Goal: Check status: Check status

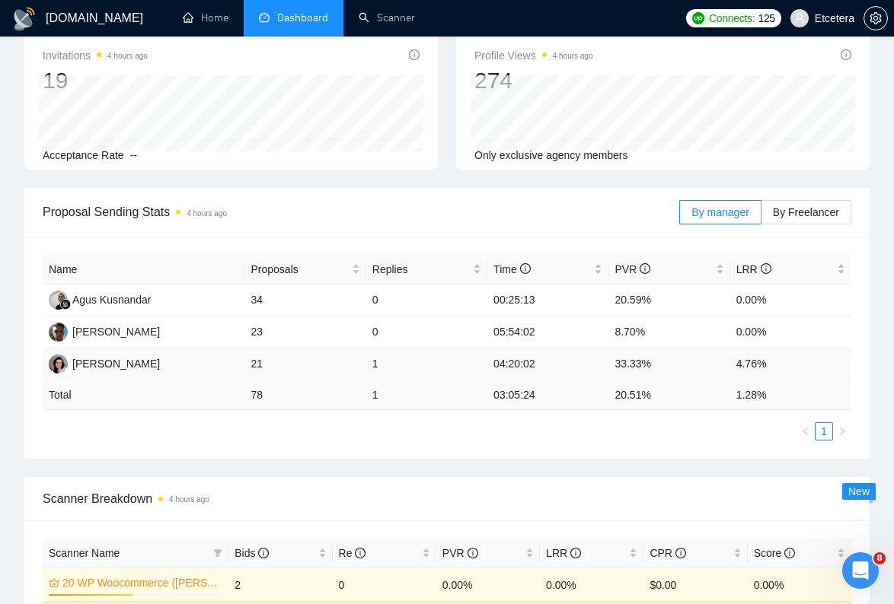
scroll to position [269, 0]
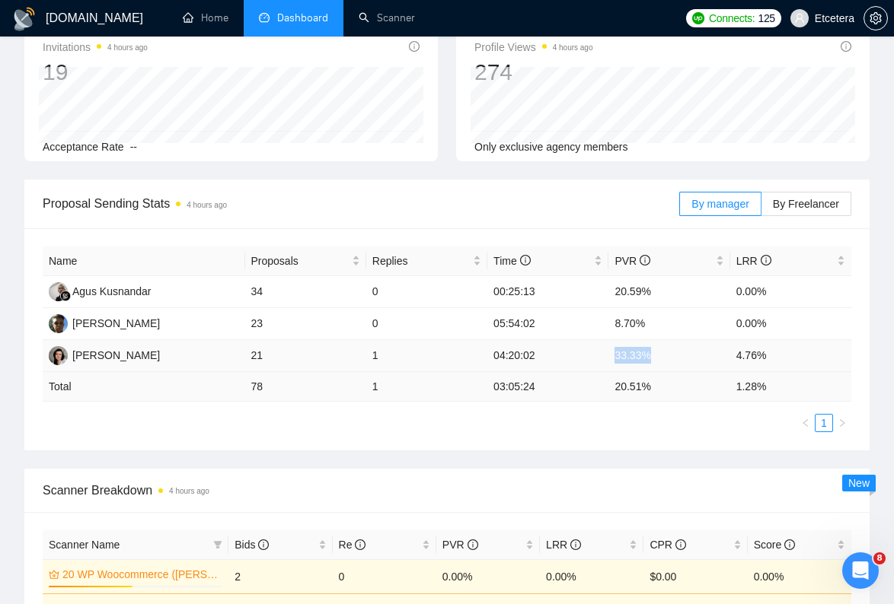
drag, startPoint x: 611, startPoint y: 357, endPoint x: 658, endPoint y: 359, distance: 46.5
click at [658, 359] on td "33.33%" at bounding box center [668, 356] width 121 height 32
click at [582, 378] on td "03:05:24" at bounding box center [547, 387] width 121 height 30
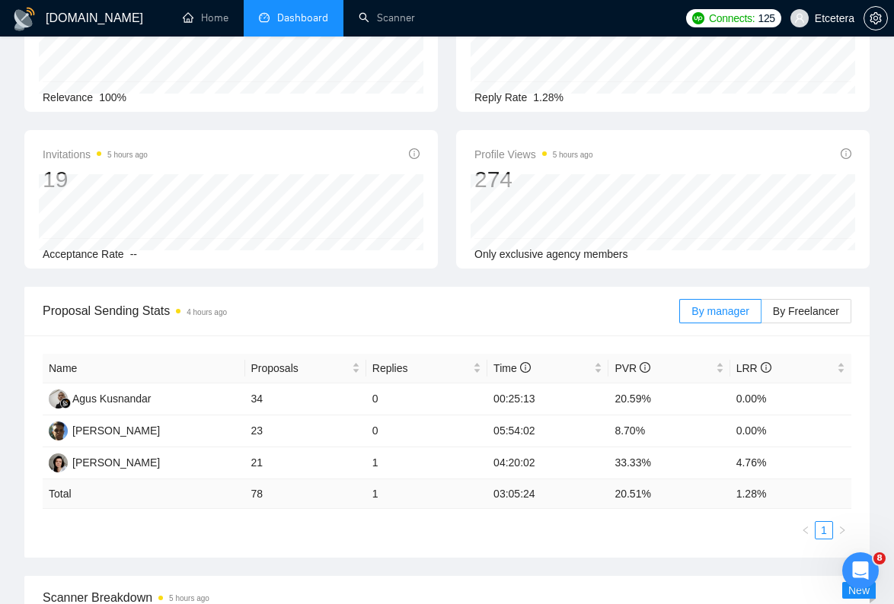
scroll to position [0, 0]
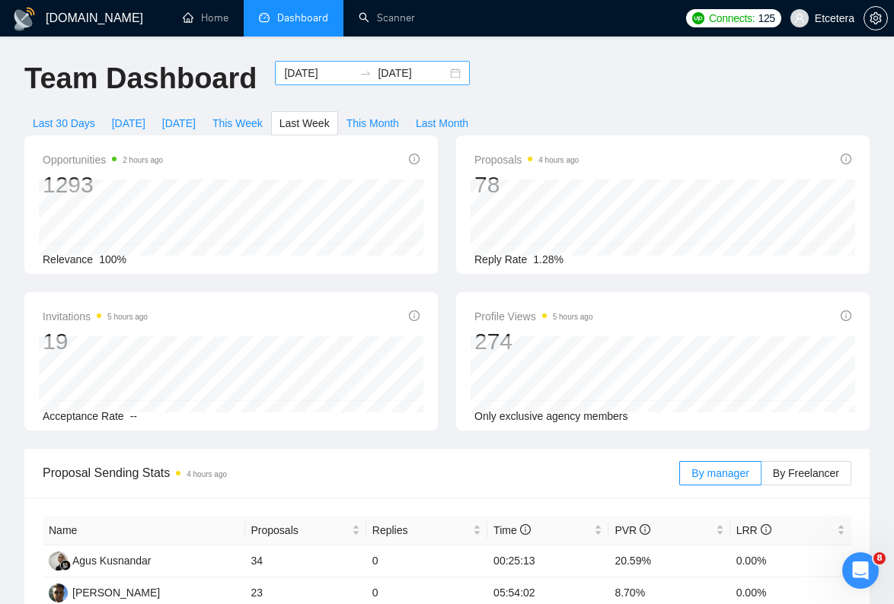
click at [291, 68] on input "[DATE]" at bounding box center [318, 73] width 69 height 17
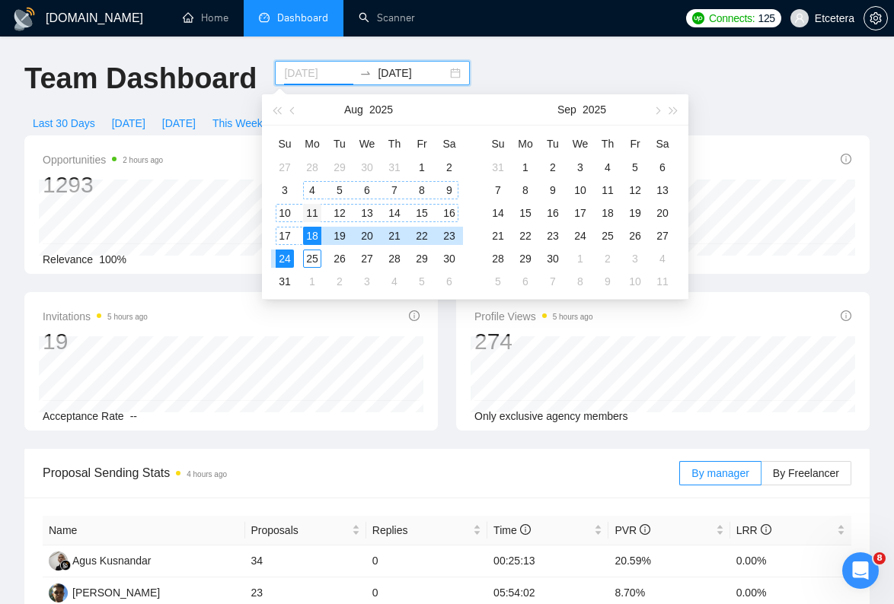
type input "[DATE]"
click at [307, 209] on div "11" at bounding box center [312, 213] width 18 height 18
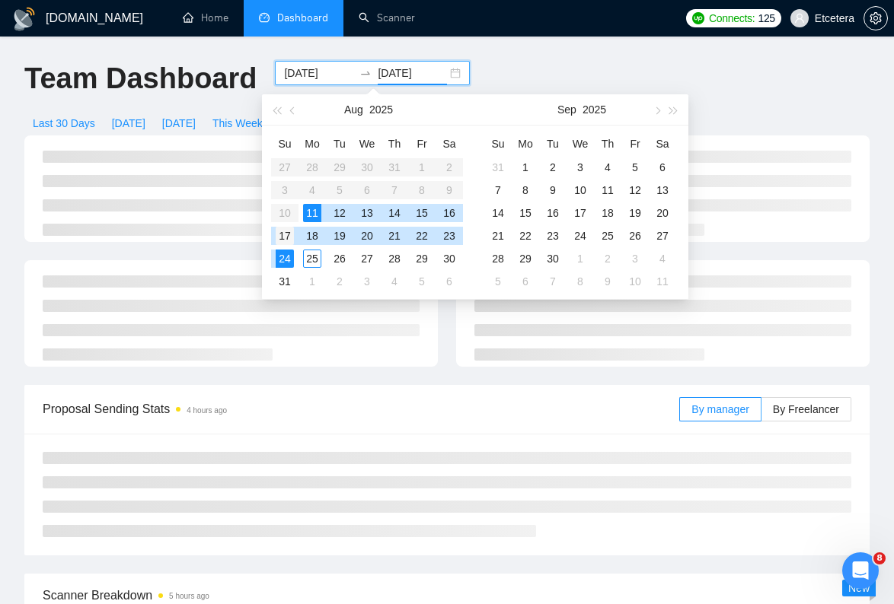
type input "[DATE]"
click at [288, 230] on div "17" at bounding box center [285, 236] width 18 height 18
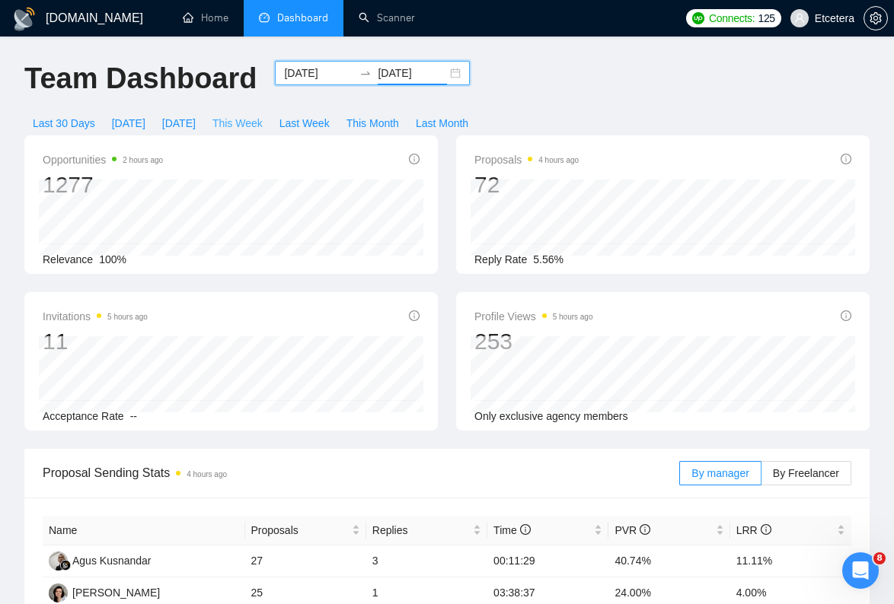
click at [242, 126] on span "This Week" at bounding box center [237, 123] width 50 height 17
type input "[DATE]"
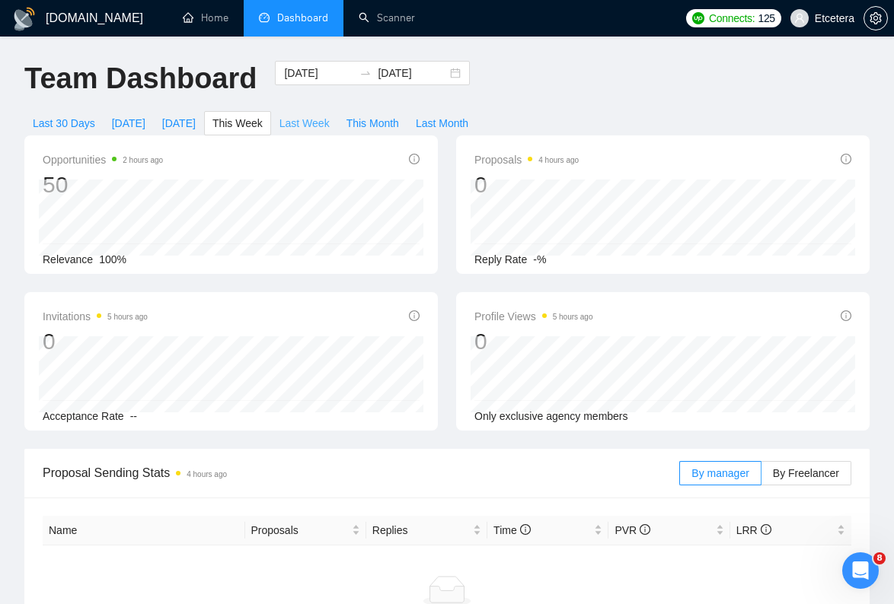
click at [310, 126] on span "Last Week" at bounding box center [304, 123] width 50 height 17
type input "[DATE]"
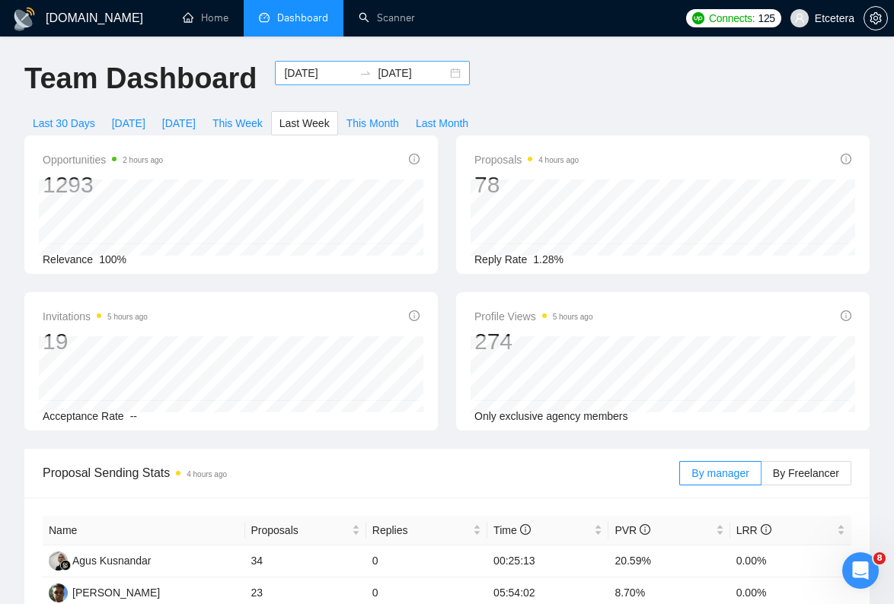
click at [295, 77] on input "[DATE]" at bounding box center [318, 73] width 69 height 17
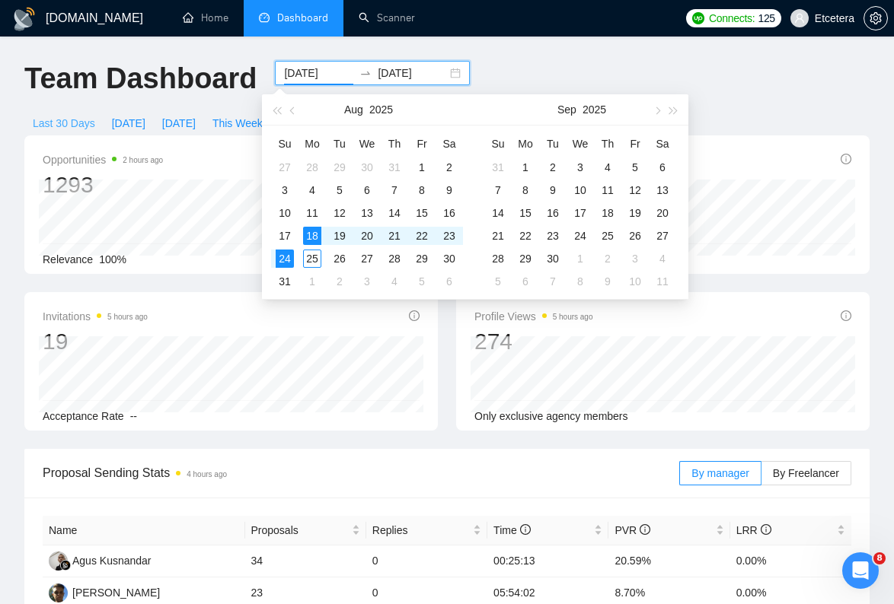
click at [53, 122] on span "Last 30 Days" at bounding box center [64, 123] width 62 height 17
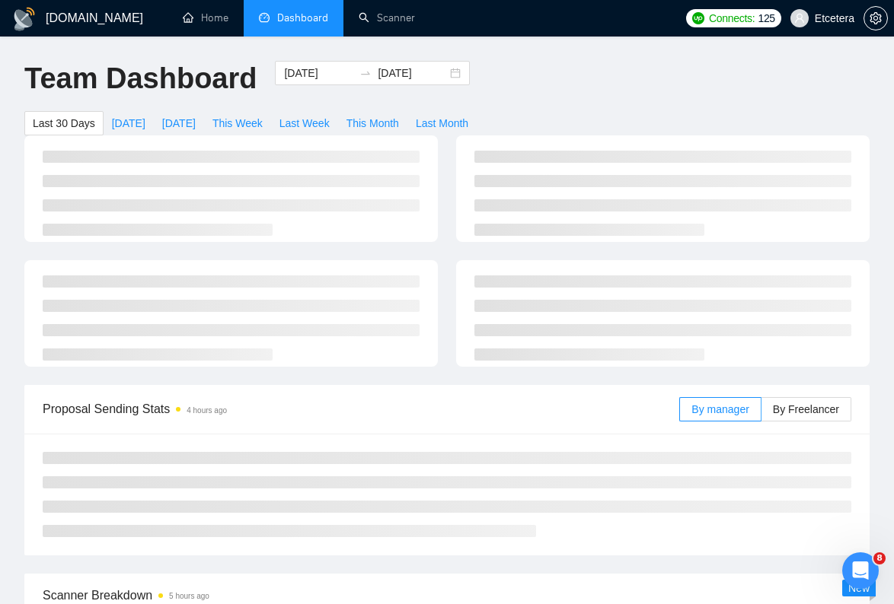
type input "[DATE]"
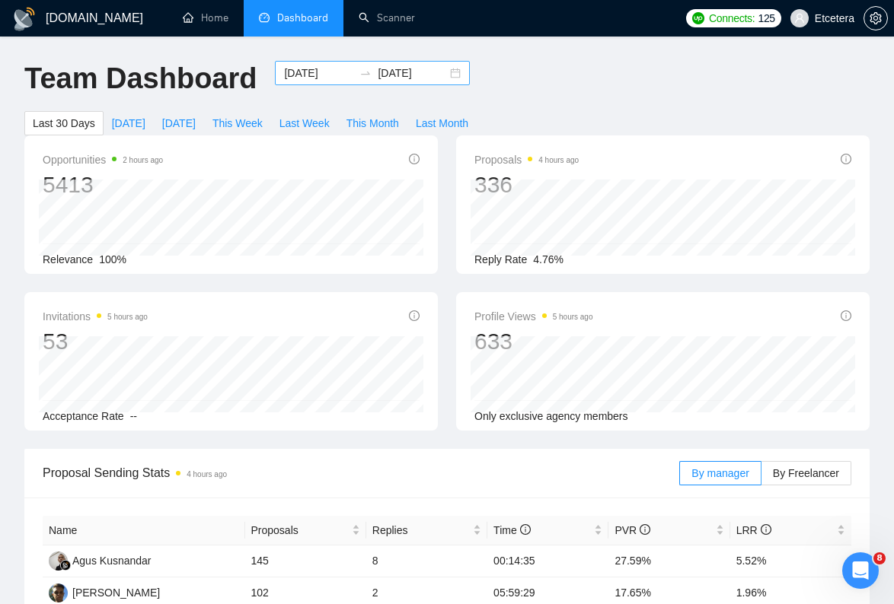
click at [319, 80] on input "[DATE]" at bounding box center [318, 73] width 69 height 17
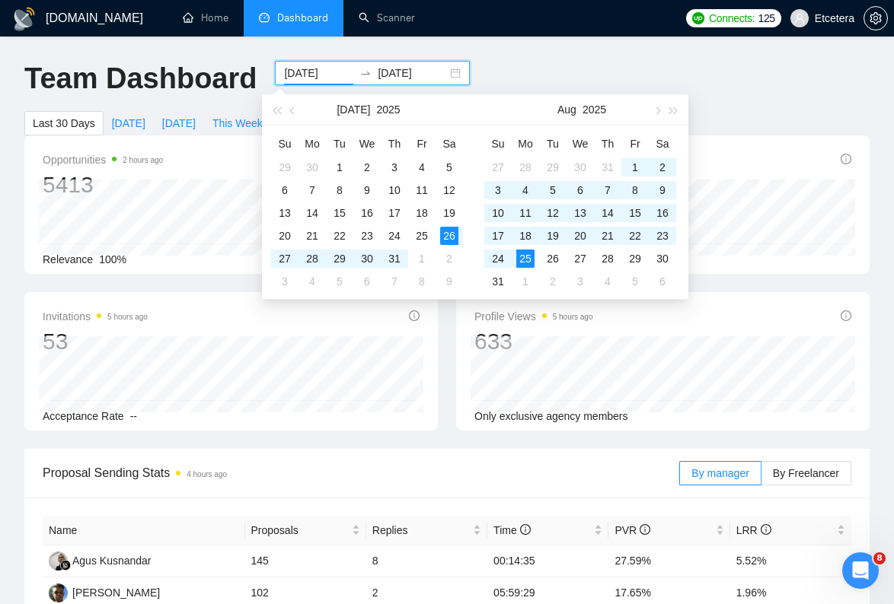
click at [316, 67] on input "[DATE]" at bounding box center [318, 73] width 69 height 17
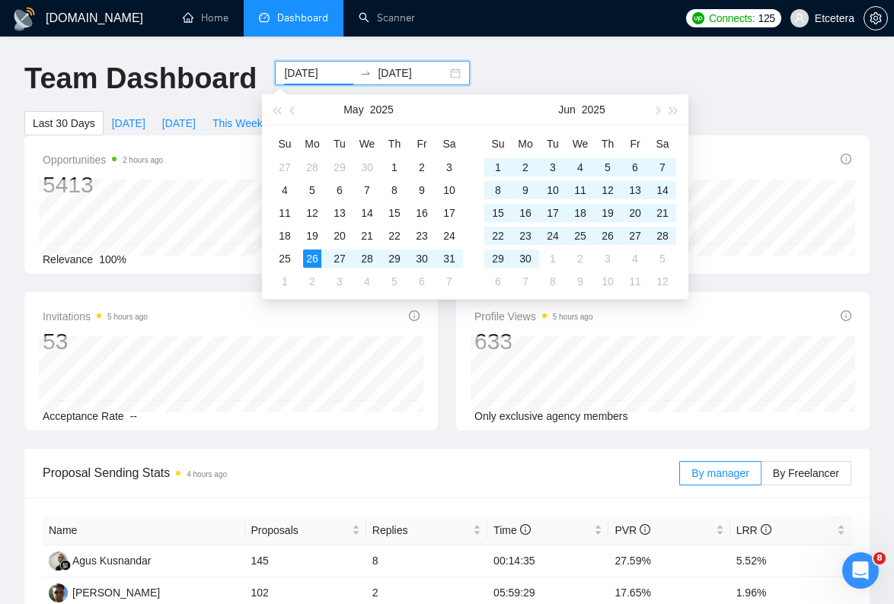
type input "[DATE]"
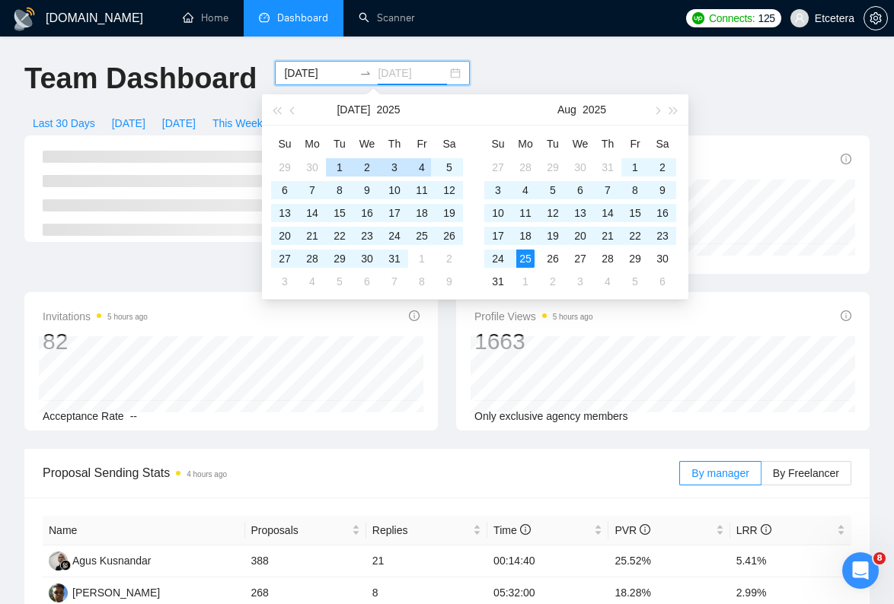
type input "[DATE]"
click at [484, 67] on div "Team Dashboard [DATE] [DATE] Last 30 Days [DATE] [DATE] This Week Last Week Thi…" at bounding box center [446, 98] width 863 height 75
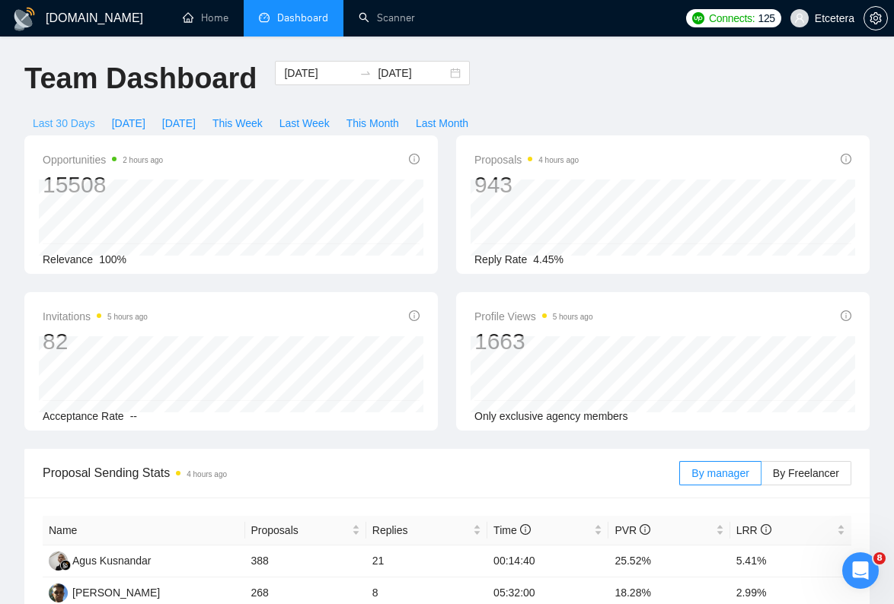
click at [63, 124] on span "Last 30 Days" at bounding box center [64, 123] width 62 height 17
click at [373, 120] on span "This Month" at bounding box center [372, 123] width 53 height 17
type input "[DATE]"
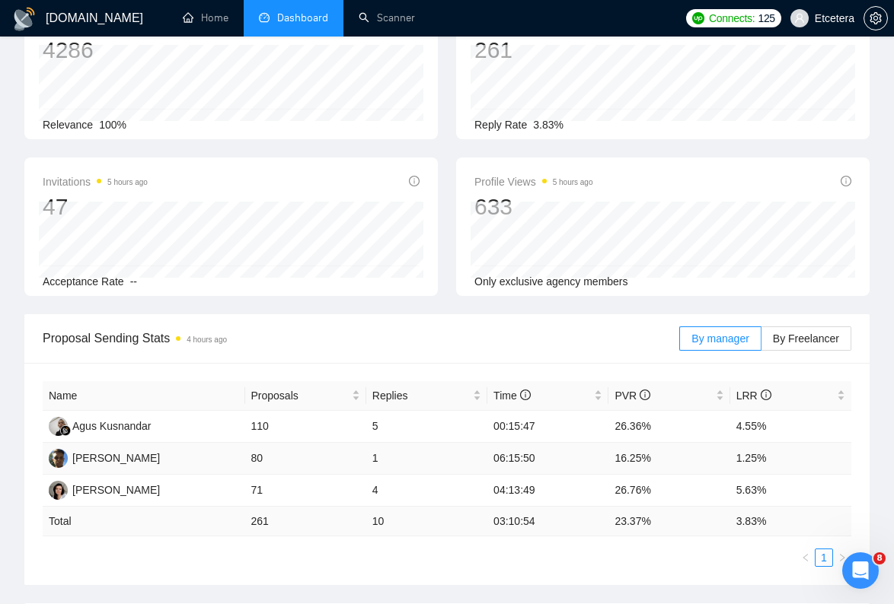
scroll to position [133, 0]
